Goal: Information Seeking & Learning: Check status

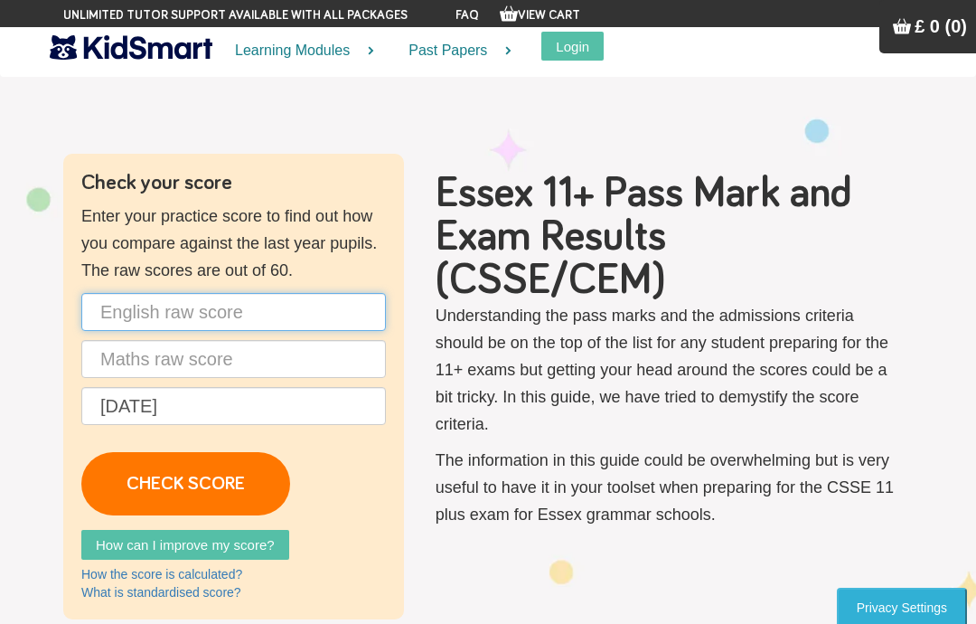
click at [333, 315] on input "text" at bounding box center [233, 312] width 305 height 38
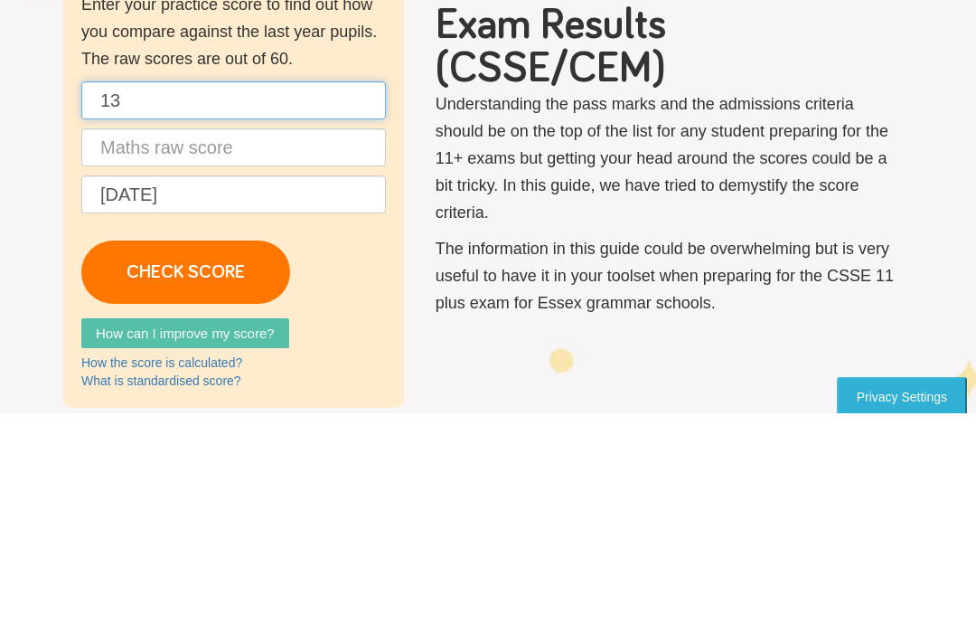
type input "13"
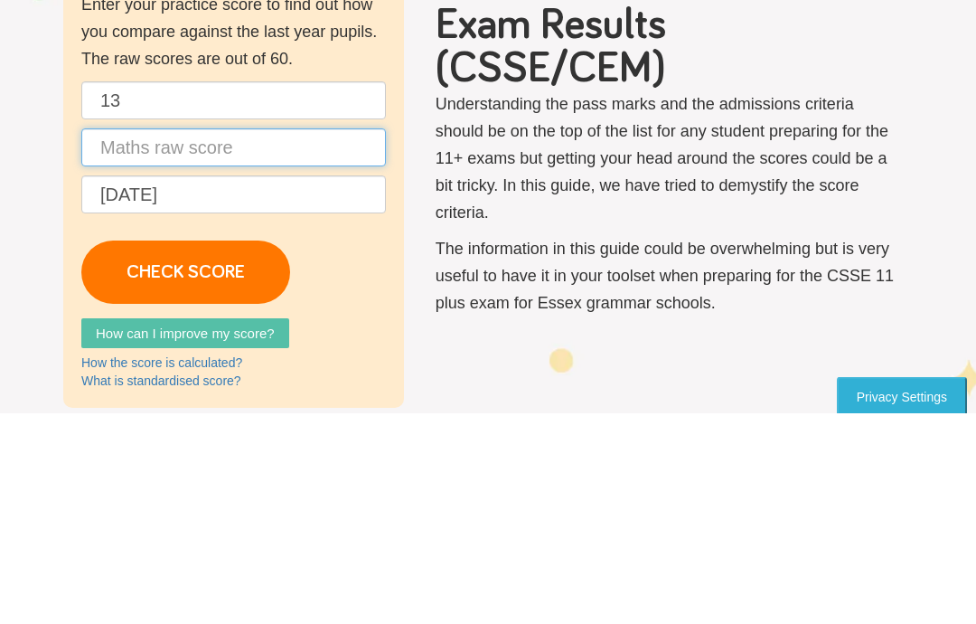
click at [123, 340] on input "text" at bounding box center [233, 359] width 305 height 38
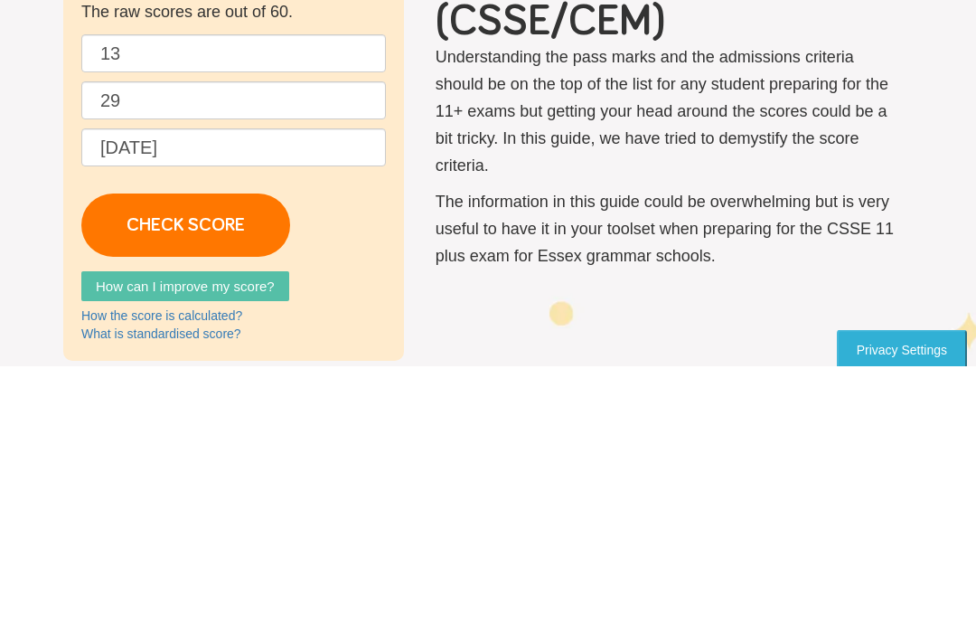
scroll to position [259, 0]
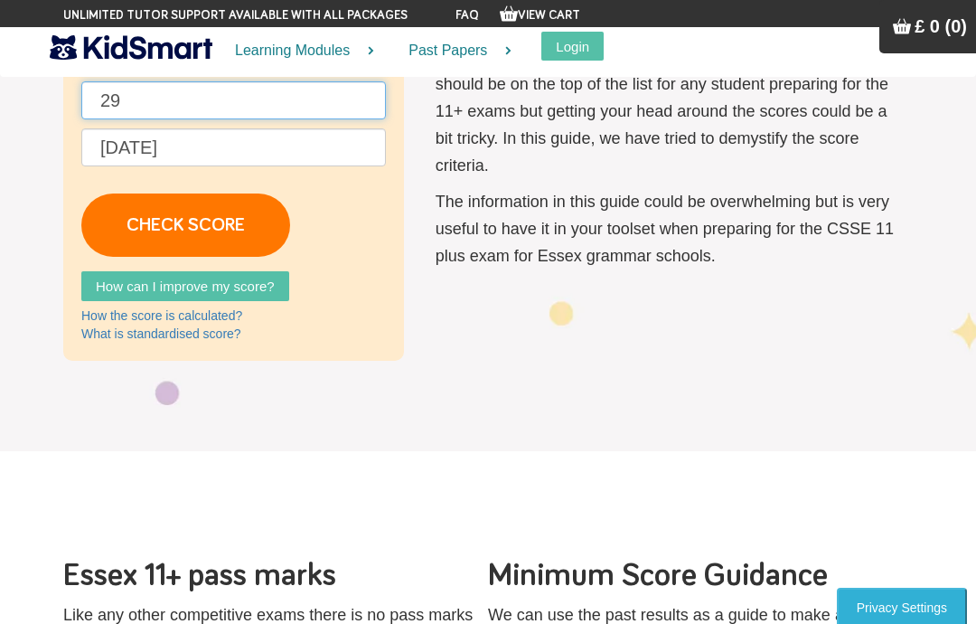
type input "29"
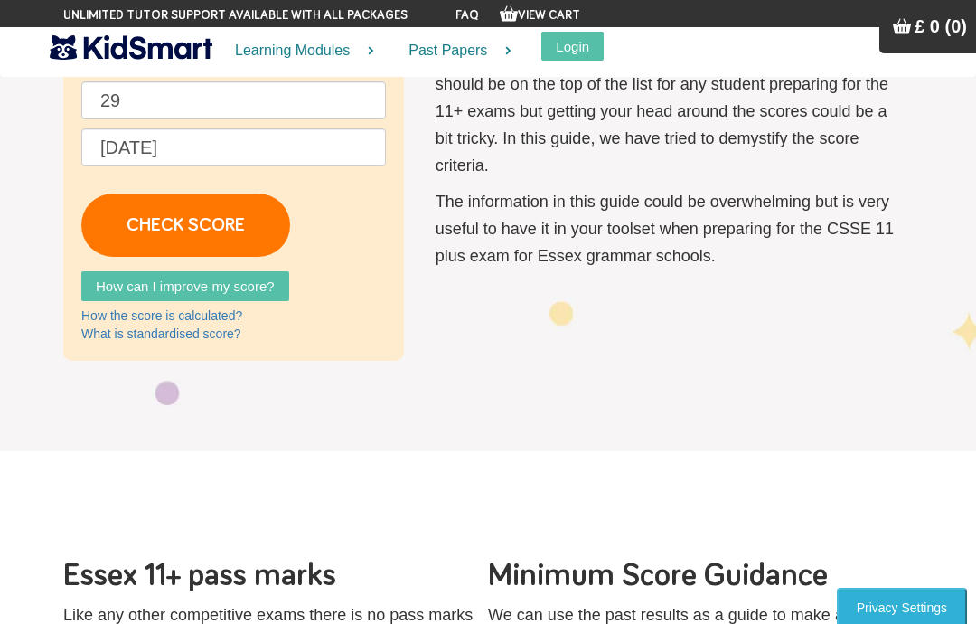
click at [140, 226] on link "CHECK SCORE" at bounding box center [185, 224] width 209 height 63
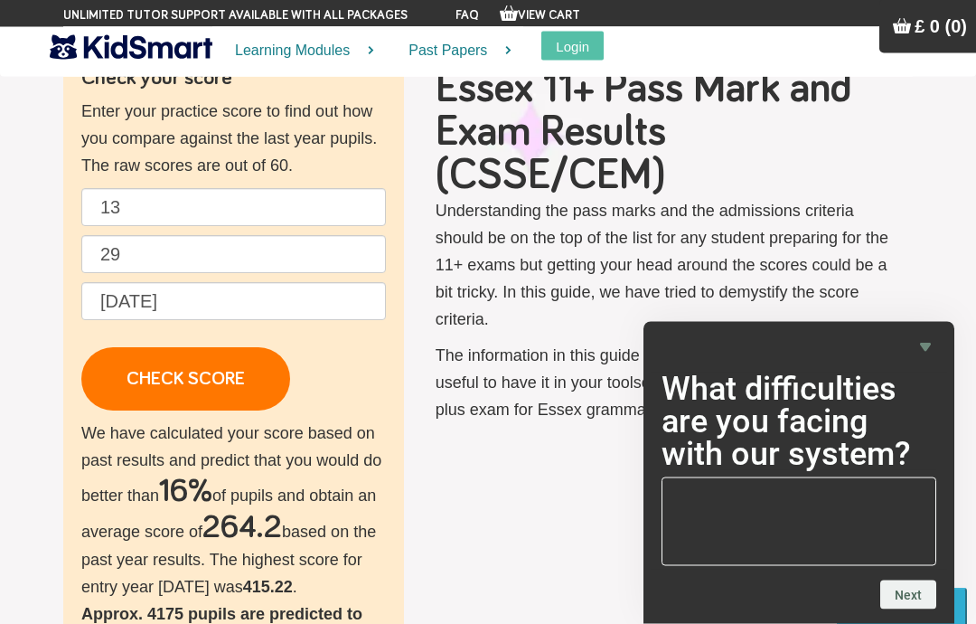
scroll to position [0, 0]
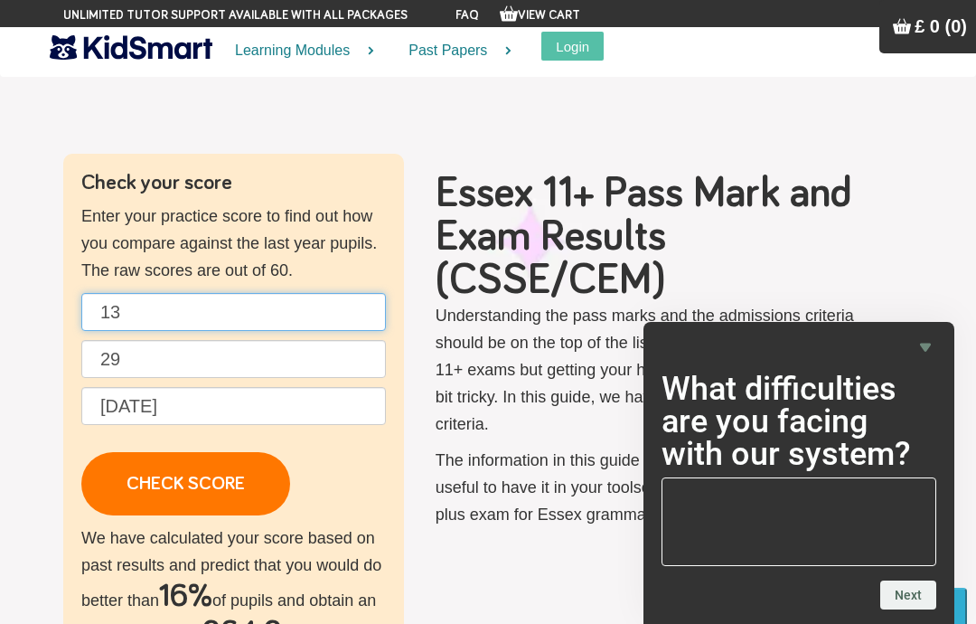
click at [317, 309] on input "13" at bounding box center [233, 312] width 305 height 38
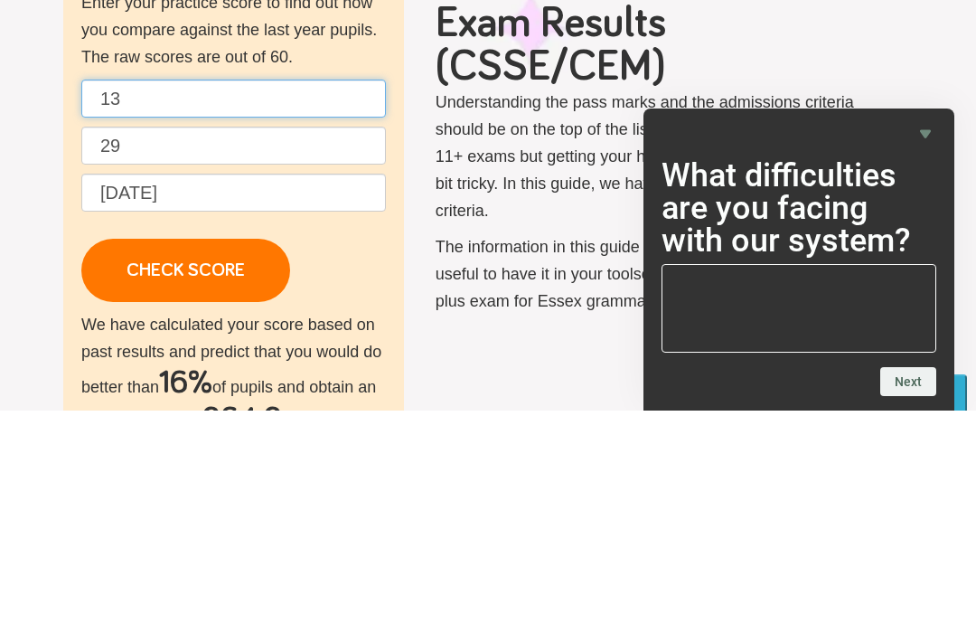
type input "1"
type input "50"
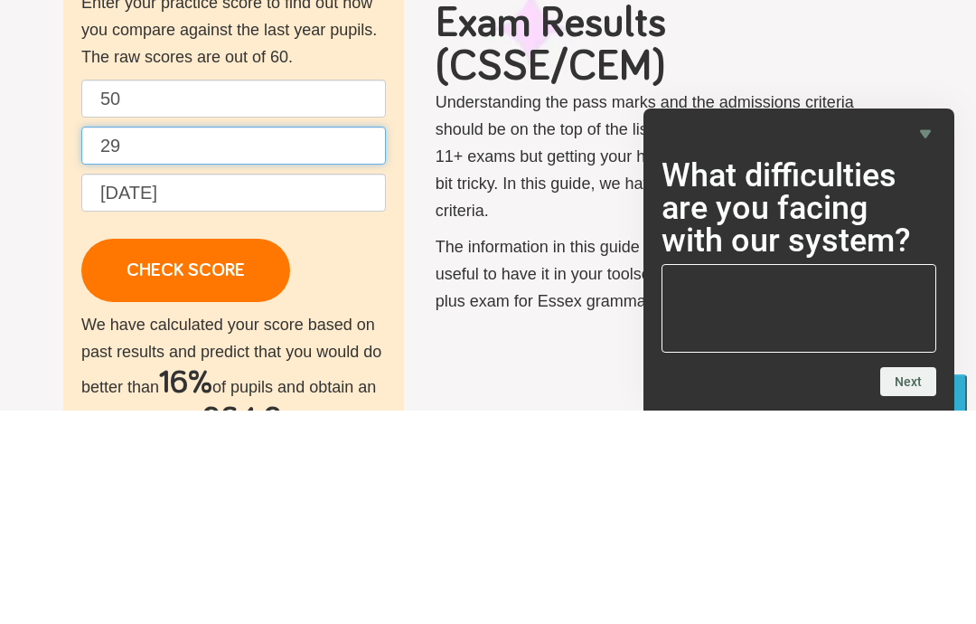
click at [160, 340] on input "29" at bounding box center [233, 359] width 305 height 38
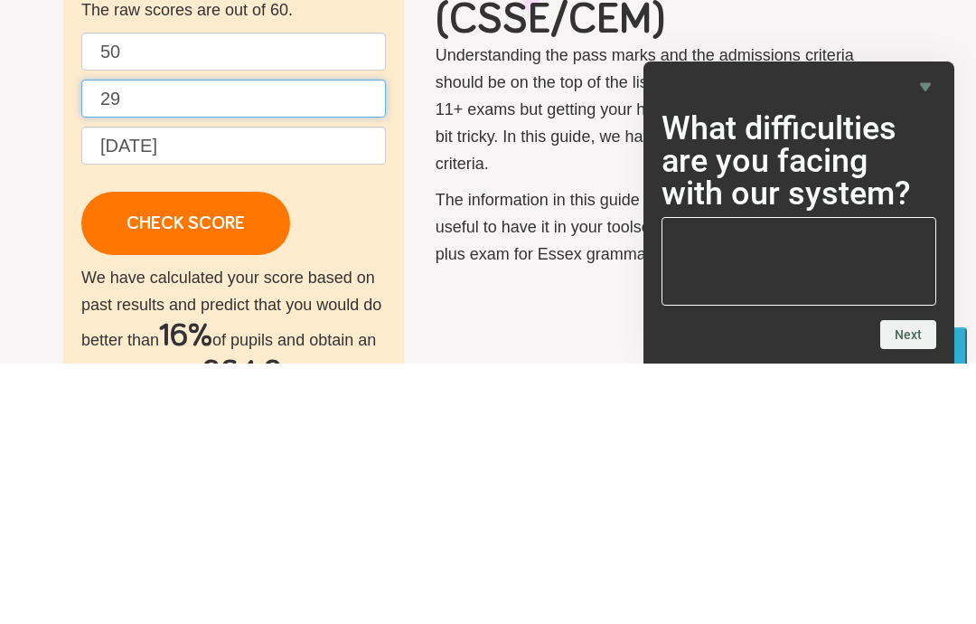
type input "2"
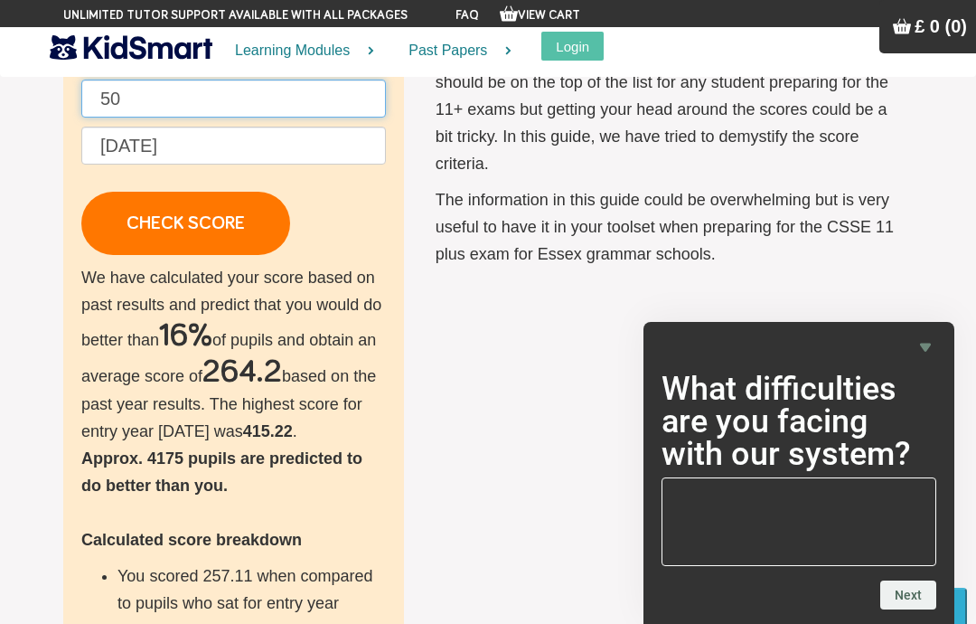
type input "50"
click at [145, 212] on link "CHECK SCORE" at bounding box center [185, 223] width 209 height 63
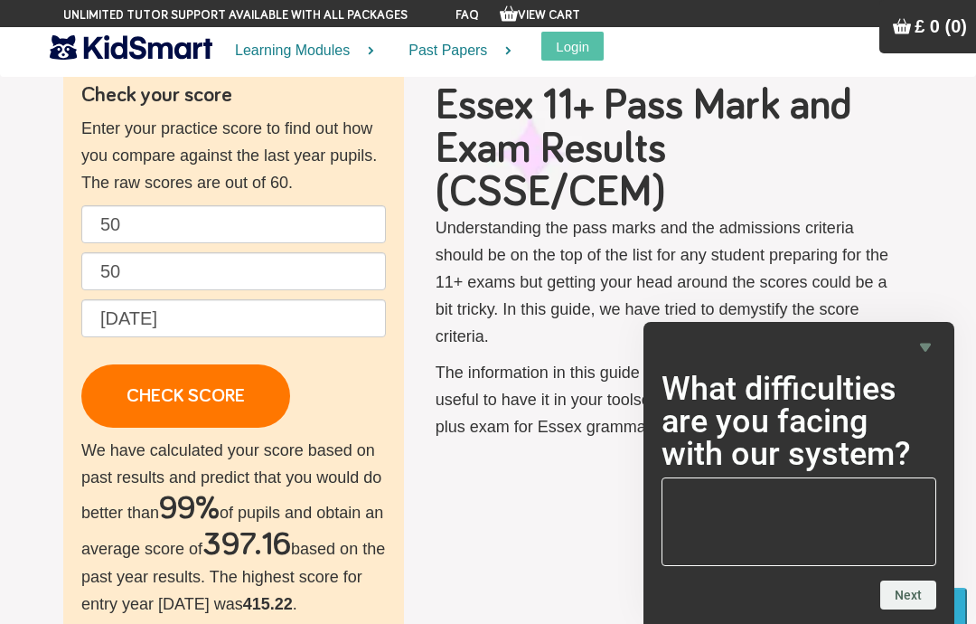
scroll to position [0, 0]
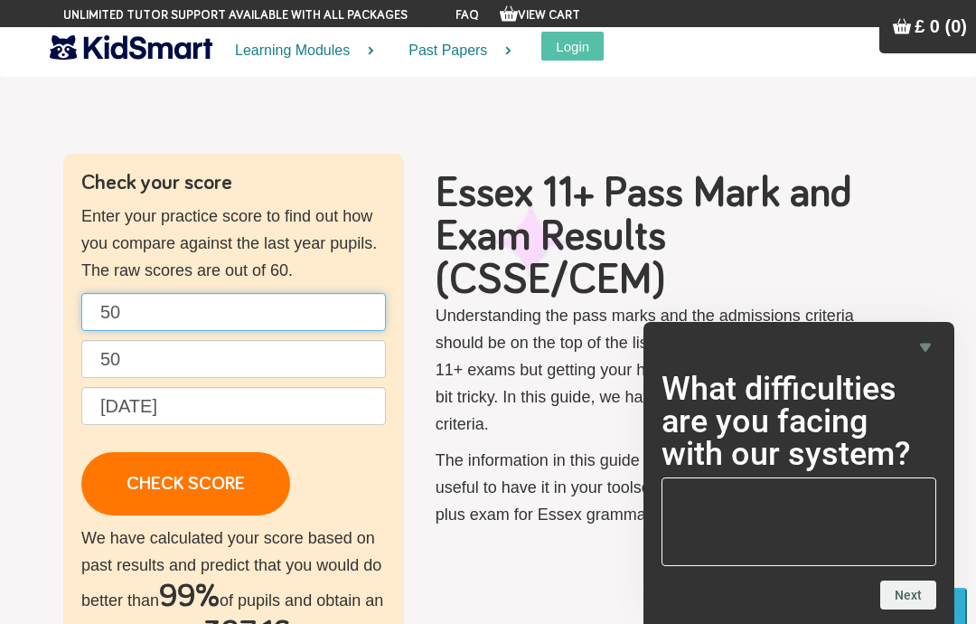
click at [156, 305] on input "50" at bounding box center [233, 312] width 305 height 38
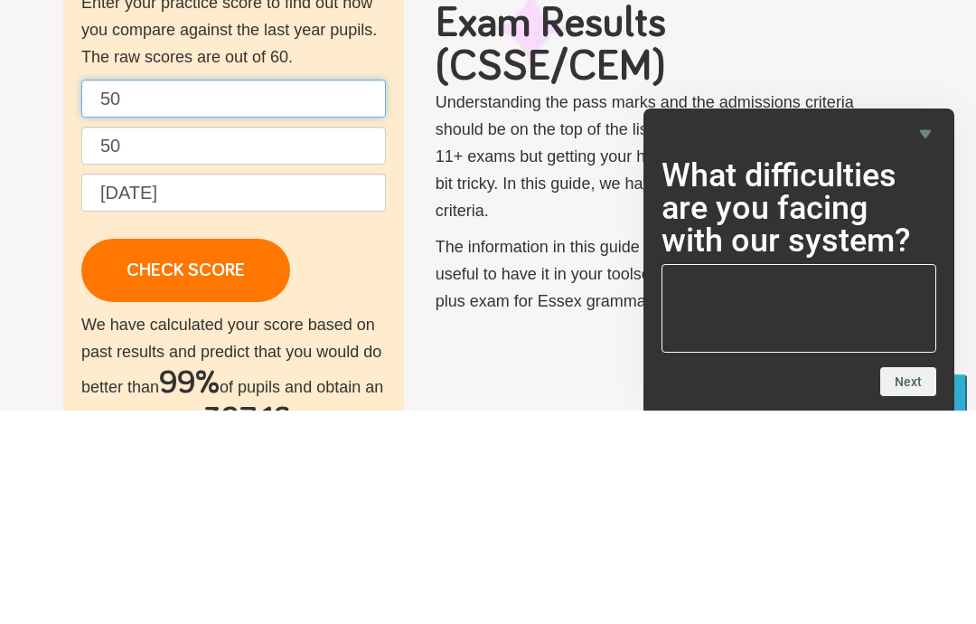
type input "5"
type input "100"
click at [153, 340] on input "50" at bounding box center [233, 359] width 305 height 38
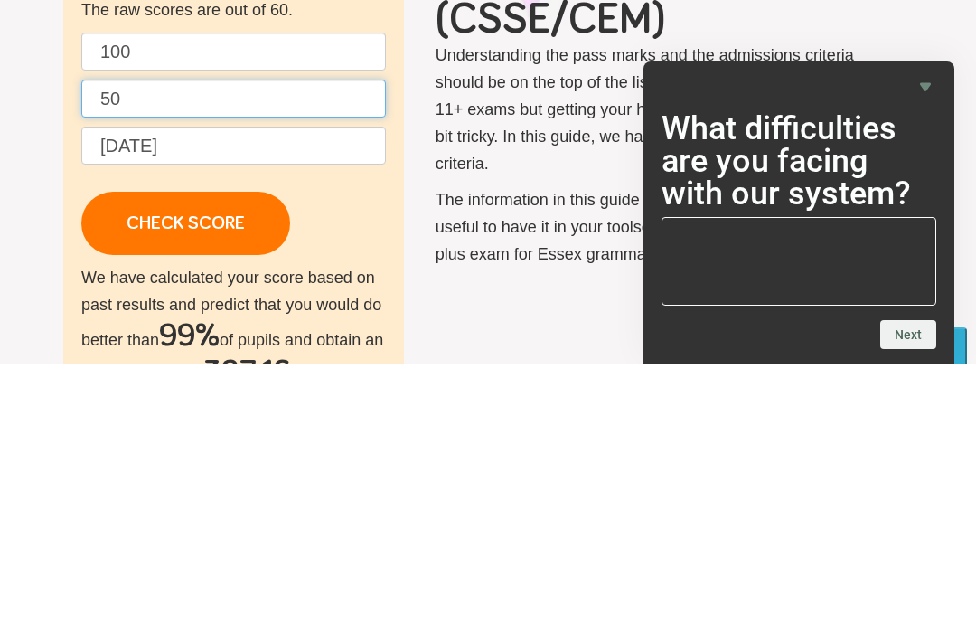
type input "5"
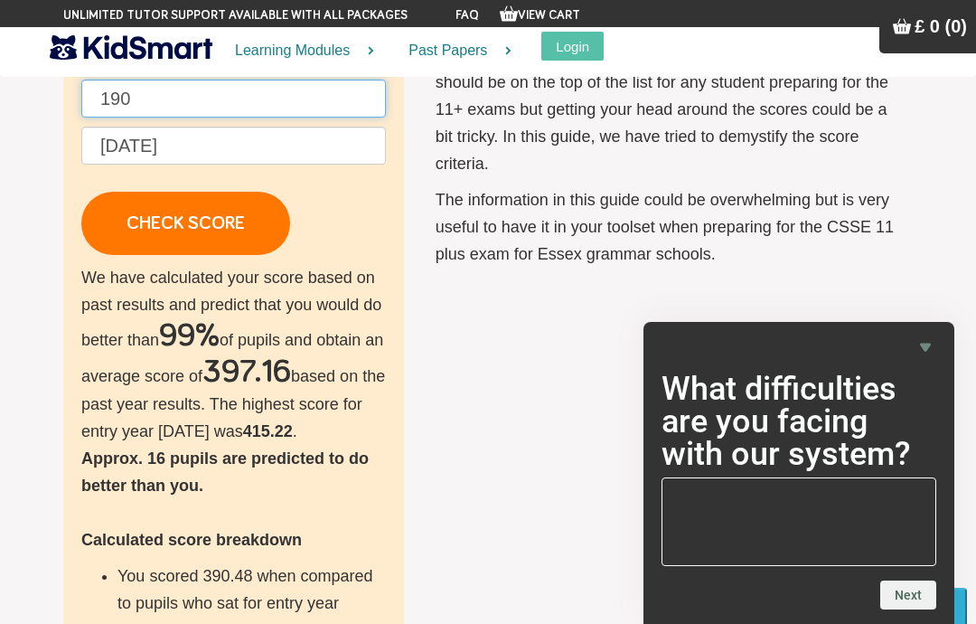
type input "190"
click at [155, 227] on link "CHECK SCORE" at bounding box center [185, 223] width 209 height 63
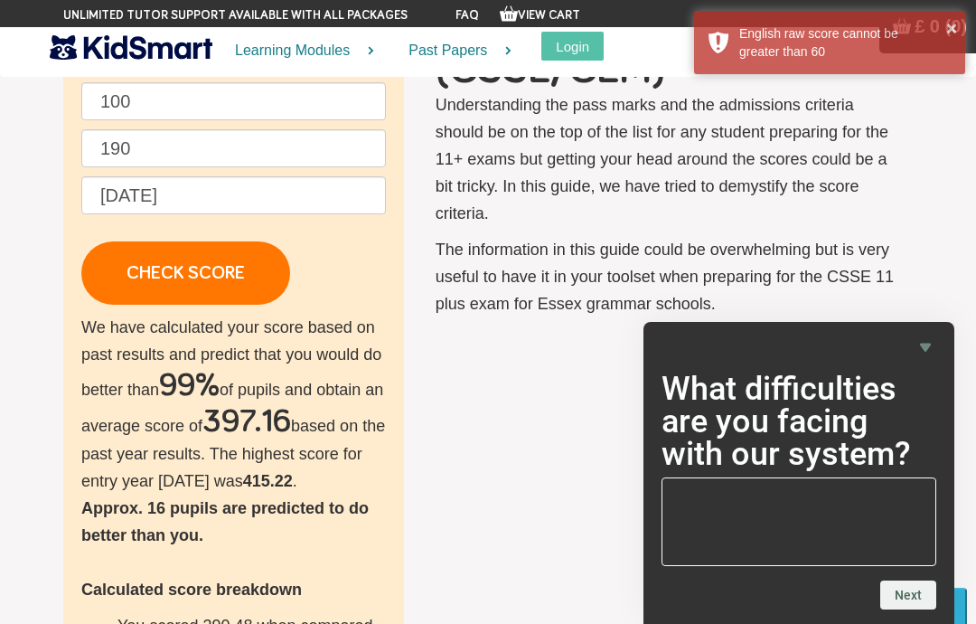
scroll to position [210, 0]
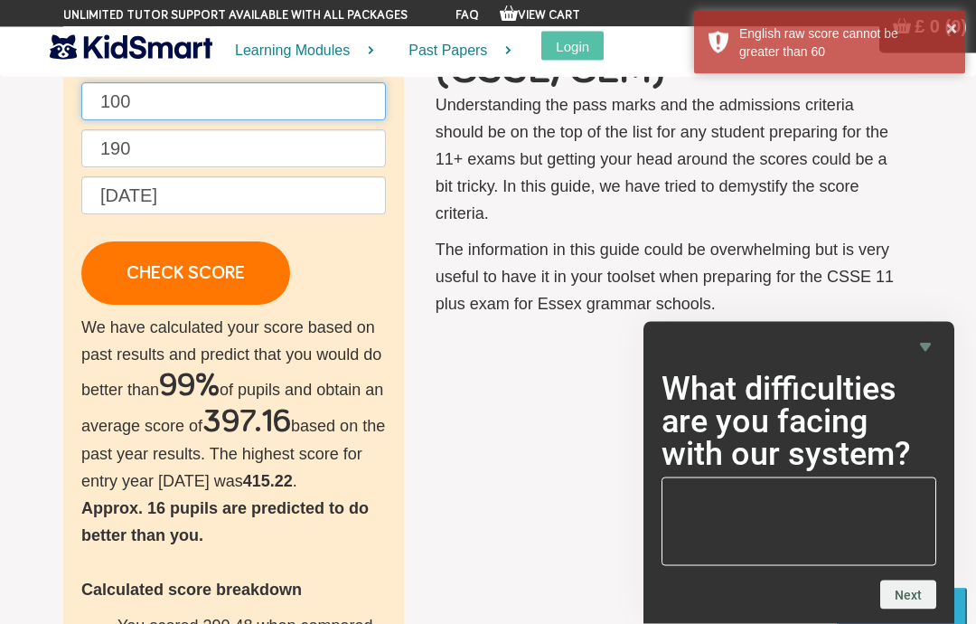
click at [154, 106] on input "100" at bounding box center [233, 102] width 305 height 38
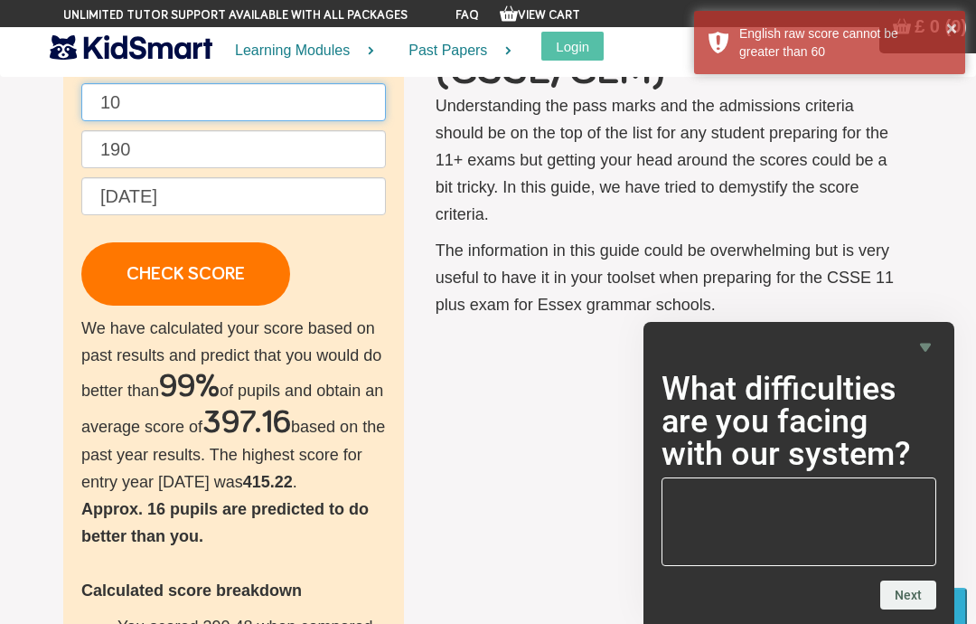
type input "1"
type input "60"
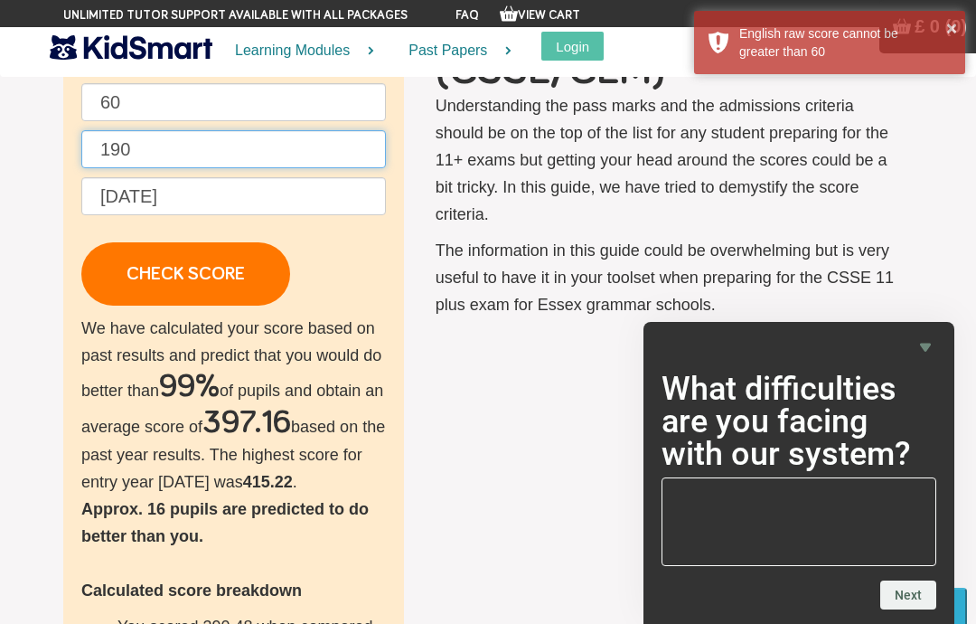
click at [162, 135] on input "190" at bounding box center [233, 149] width 305 height 38
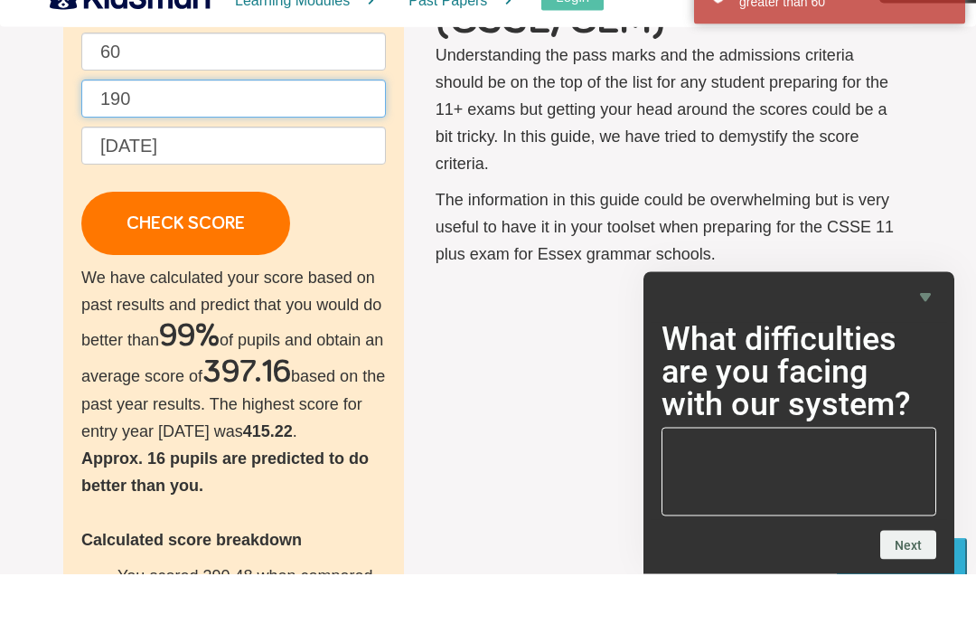
click at [177, 130] on input "190" at bounding box center [233, 149] width 305 height 38
type input "1"
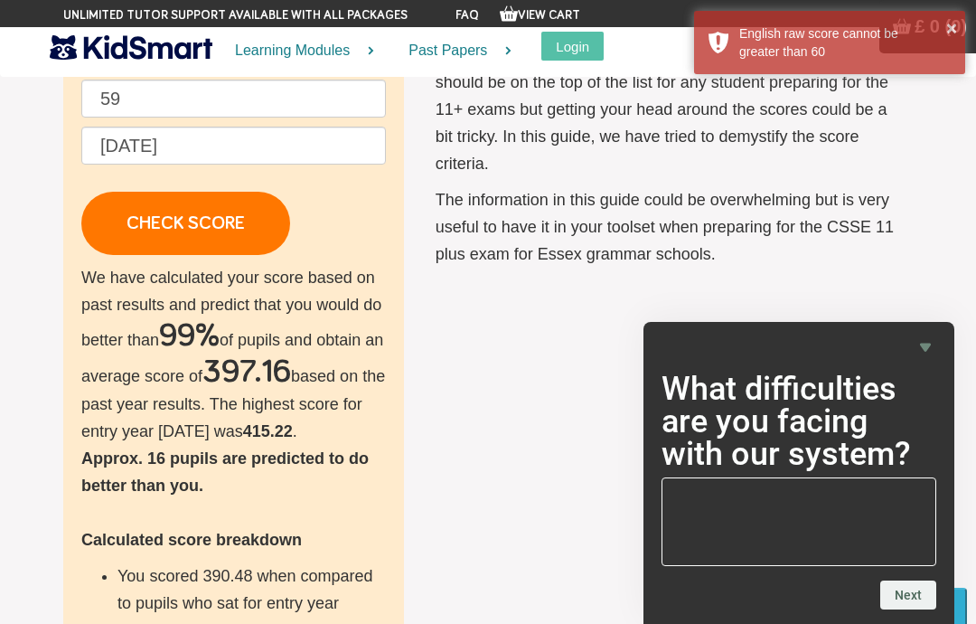
click at [149, 230] on link "CHECK SCORE" at bounding box center [185, 223] width 209 height 63
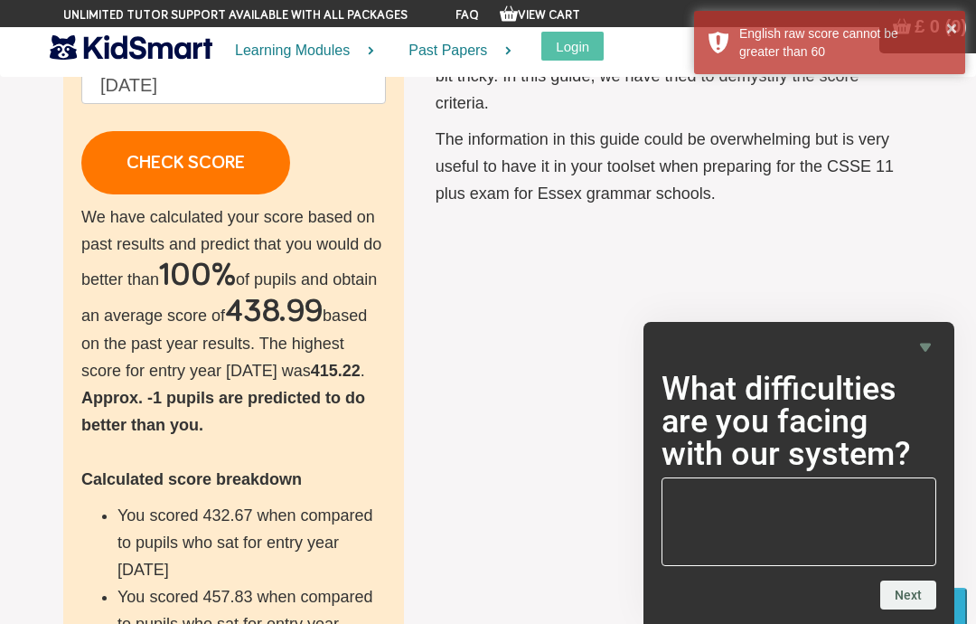
scroll to position [0, 0]
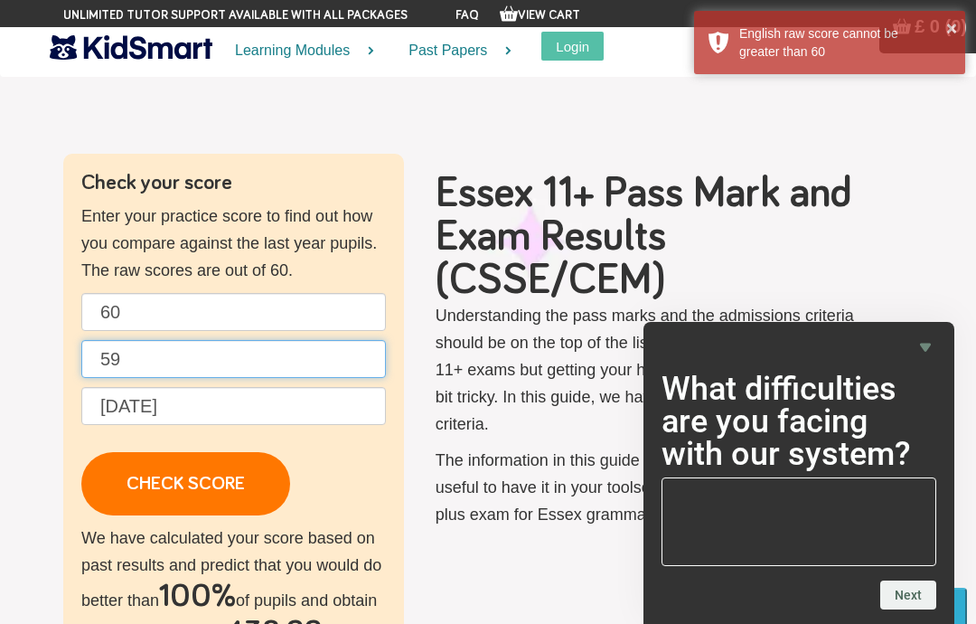
click at [323, 352] on input "59" at bounding box center [233, 359] width 305 height 38
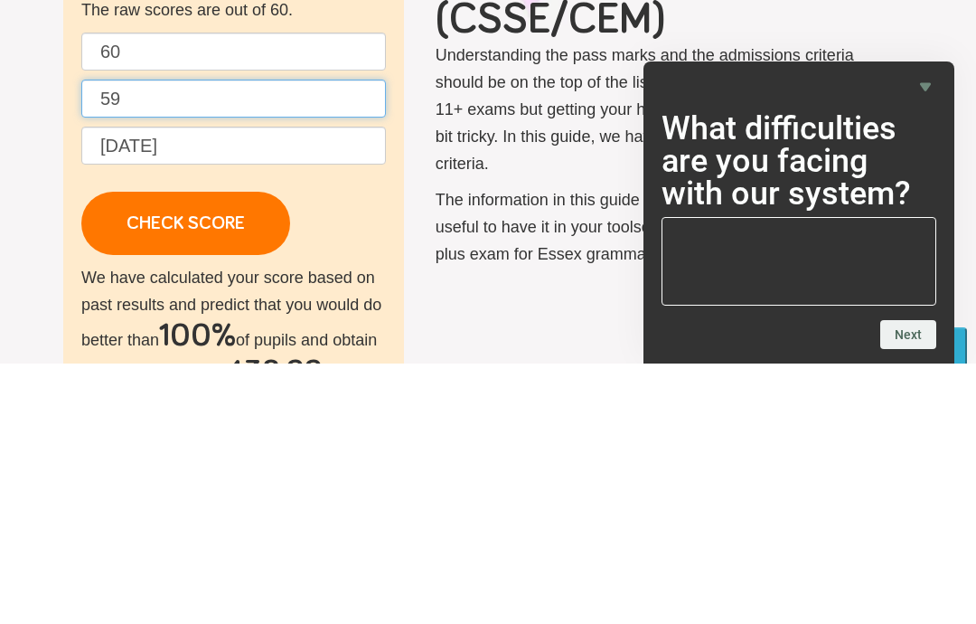
type input "5"
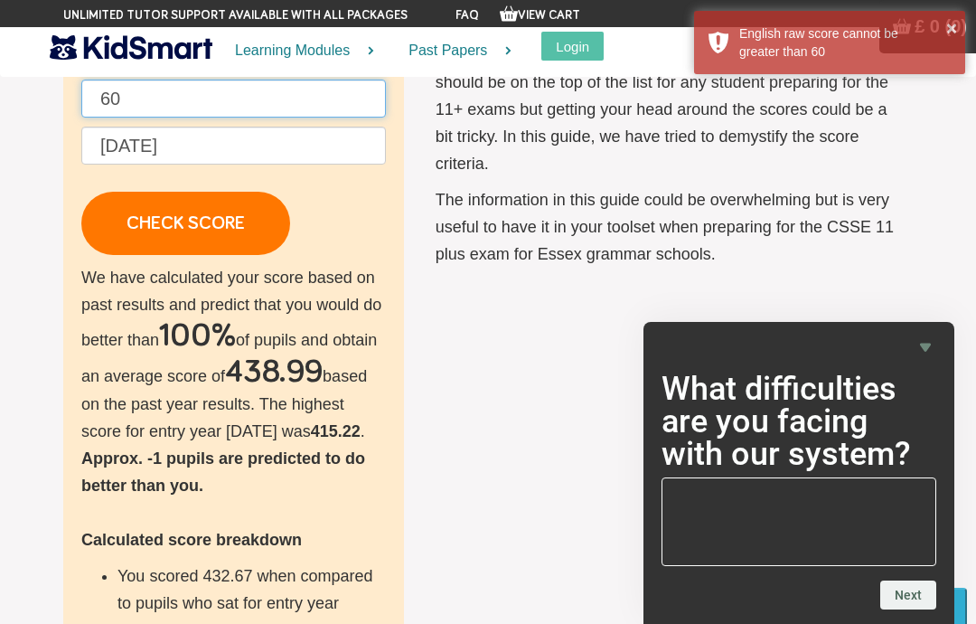
type input "60"
click at [175, 214] on link "CHECK SCORE" at bounding box center [185, 223] width 209 height 63
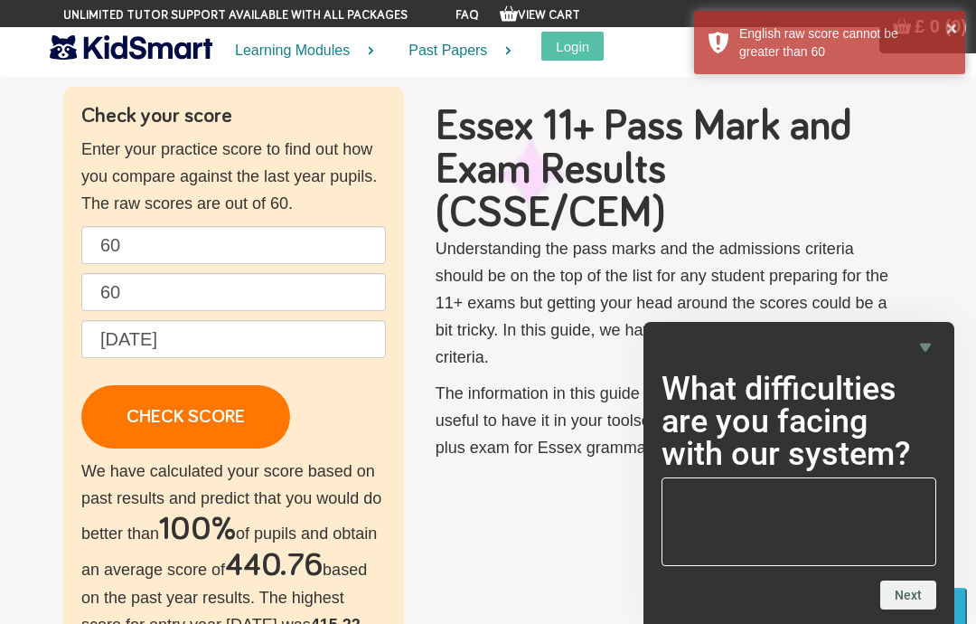
scroll to position [0, 0]
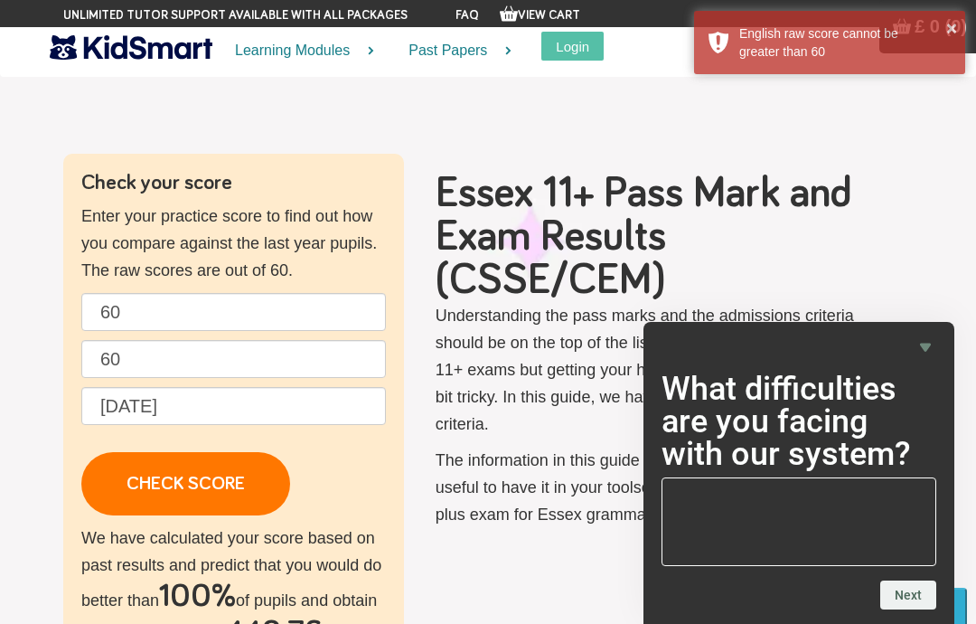
click at [496, 34] on link "Past Papers" at bounding box center [454, 51] width 137 height 48
click at [489, 62] on link "Past Papers" at bounding box center [454, 51] width 137 height 48
click at [490, 59] on link "Past Papers" at bounding box center [454, 51] width 137 height 48
click at [489, 59] on link "Past Papers" at bounding box center [454, 51] width 137 height 48
click at [479, 59] on link "Past Papers" at bounding box center [454, 51] width 137 height 48
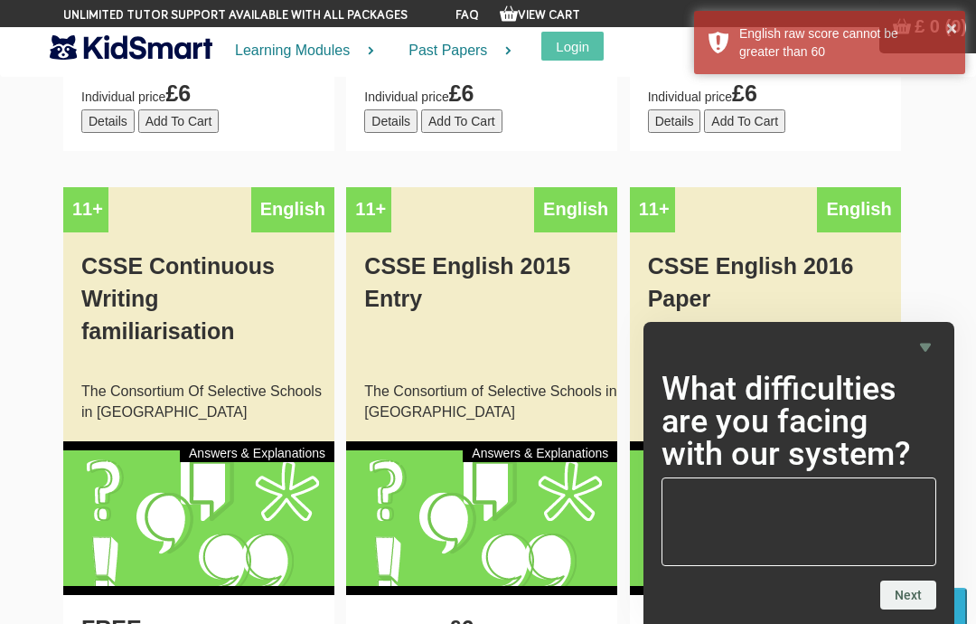
scroll to position [2279, 0]
click at [289, 233] on div "CSSE Continuous Writing familiarisation" at bounding box center [198, 307] width 271 height 149
